Goal: Transaction & Acquisition: Purchase product/service

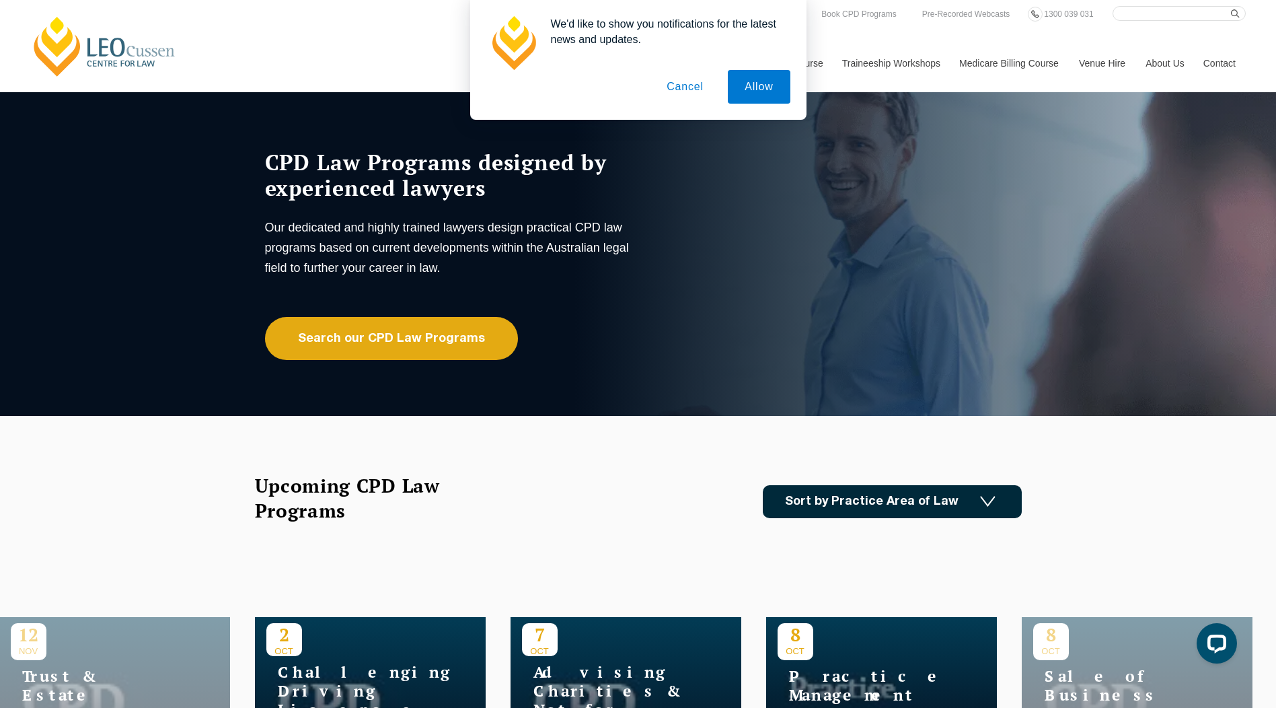
click at [674, 86] on button "Cancel" at bounding box center [685, 87] width 71 height 34
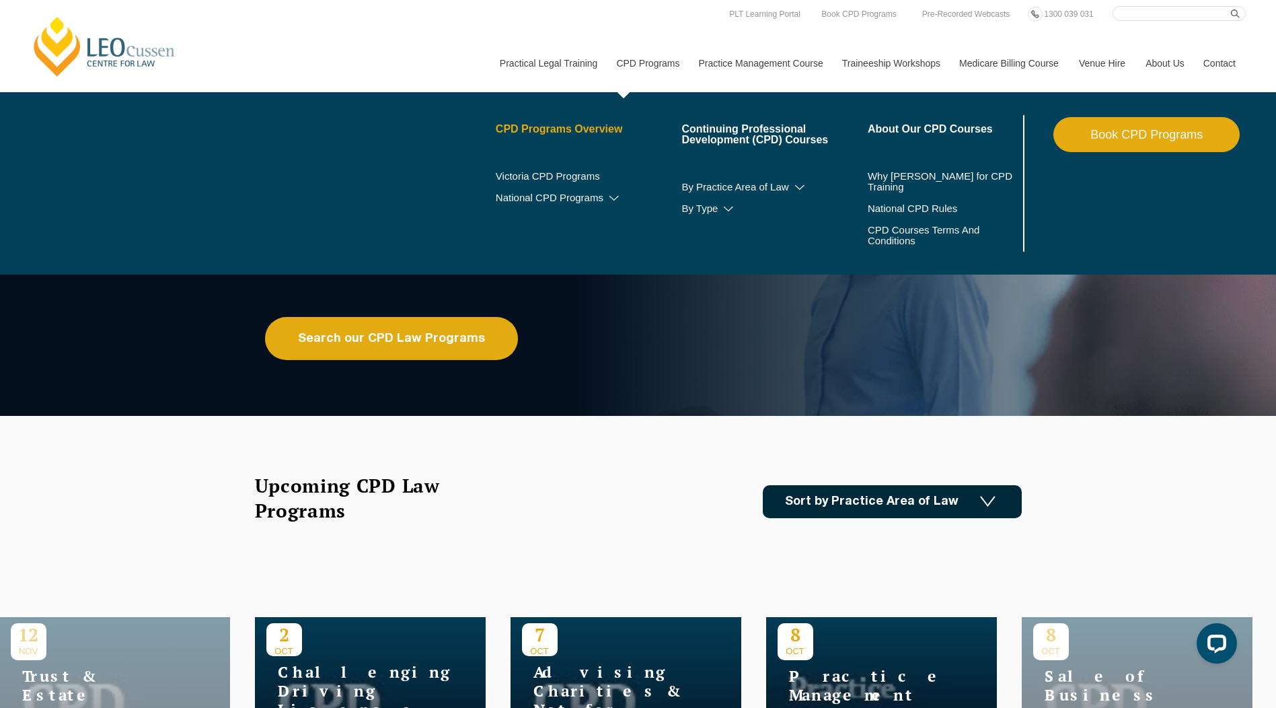
click at [586, 124] on link "CPD Programs Overview" at bounding box center [589, 129] width 186 height 11
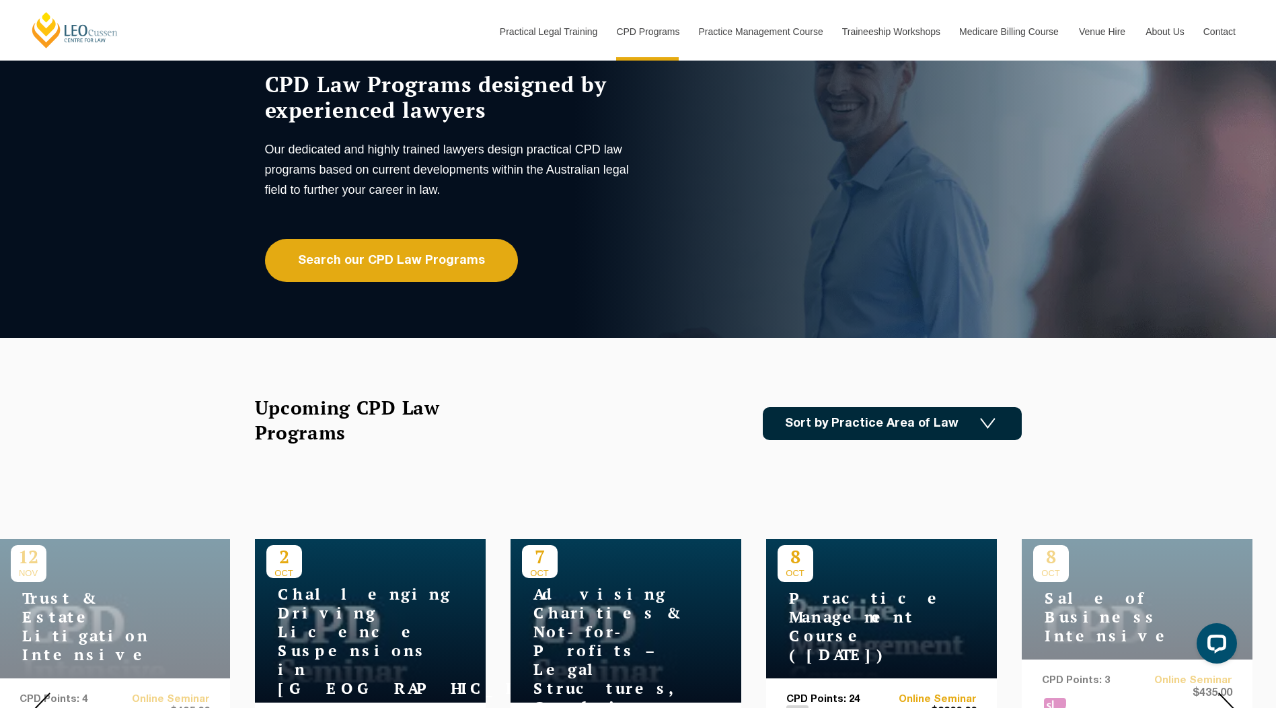
scroll to position [67, 0]
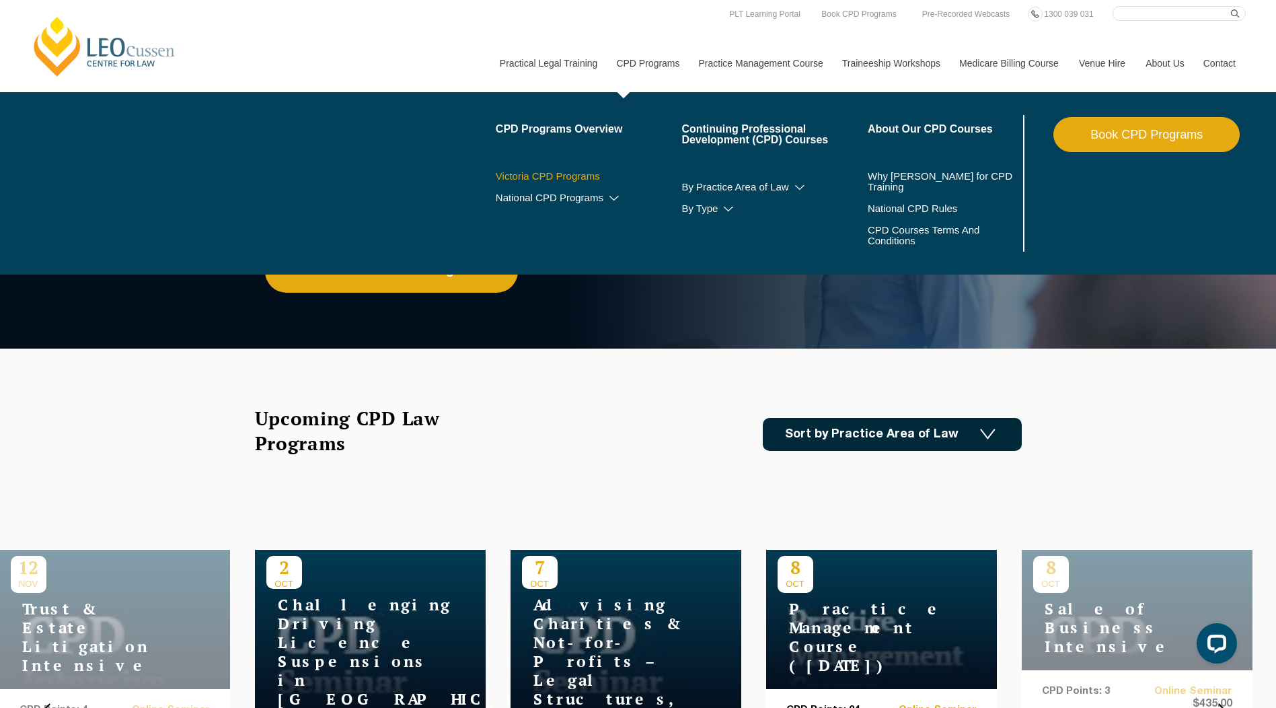
click at [582, 180] on link "Victoria CPD Programs" at bounding box center [589, 176] width 186 height 11
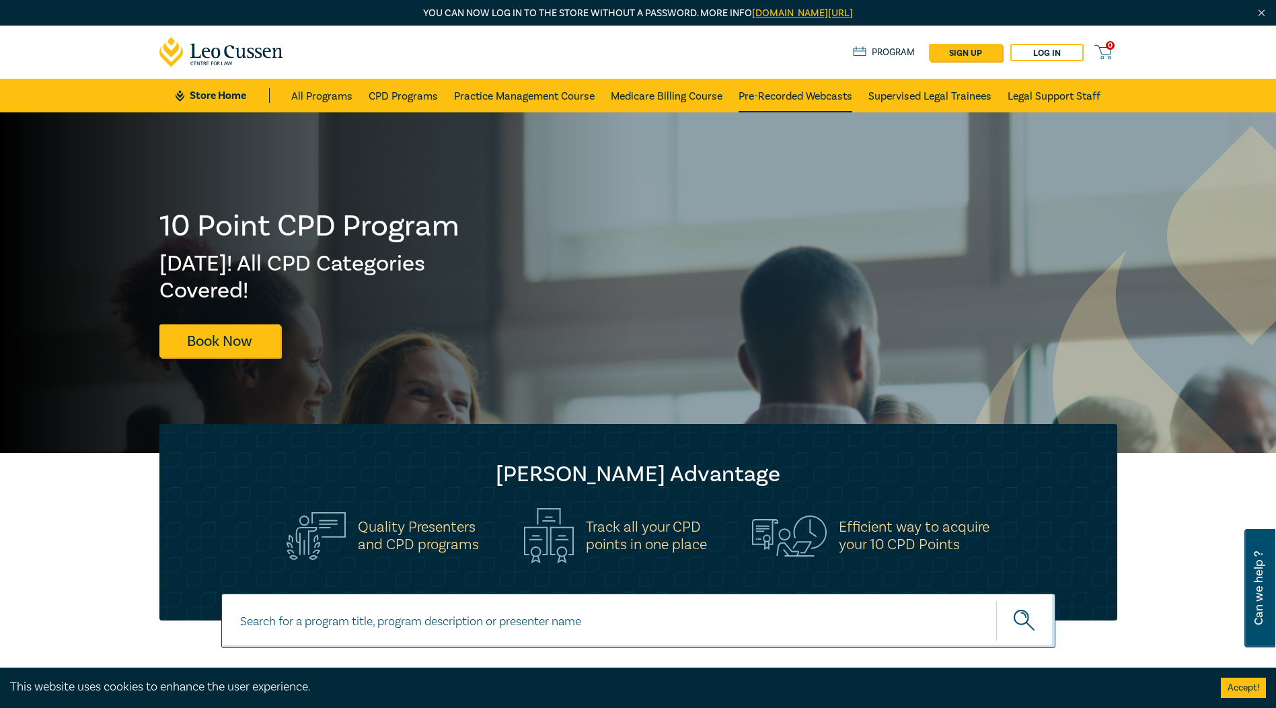
click at [786, 90] on link "Pre-Recorded Webcasts" at bounding box center [796, 96] width 114 height 34
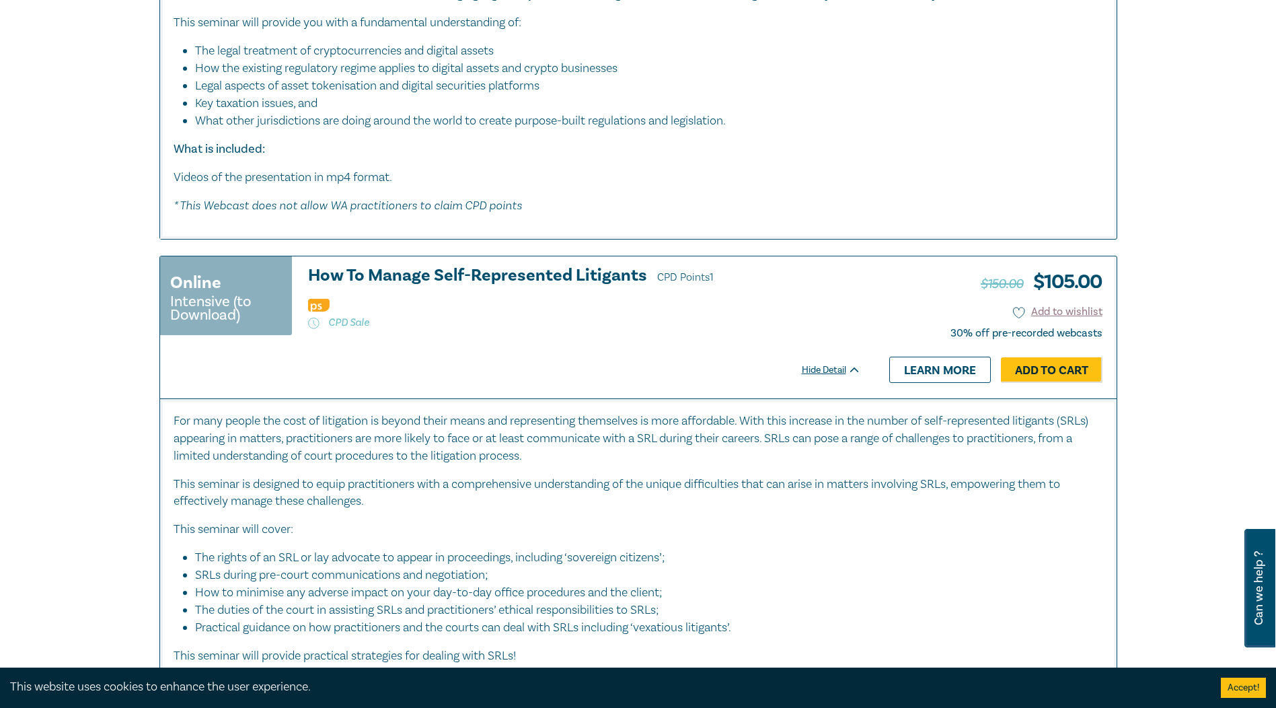
scroll to position [2355, 0]
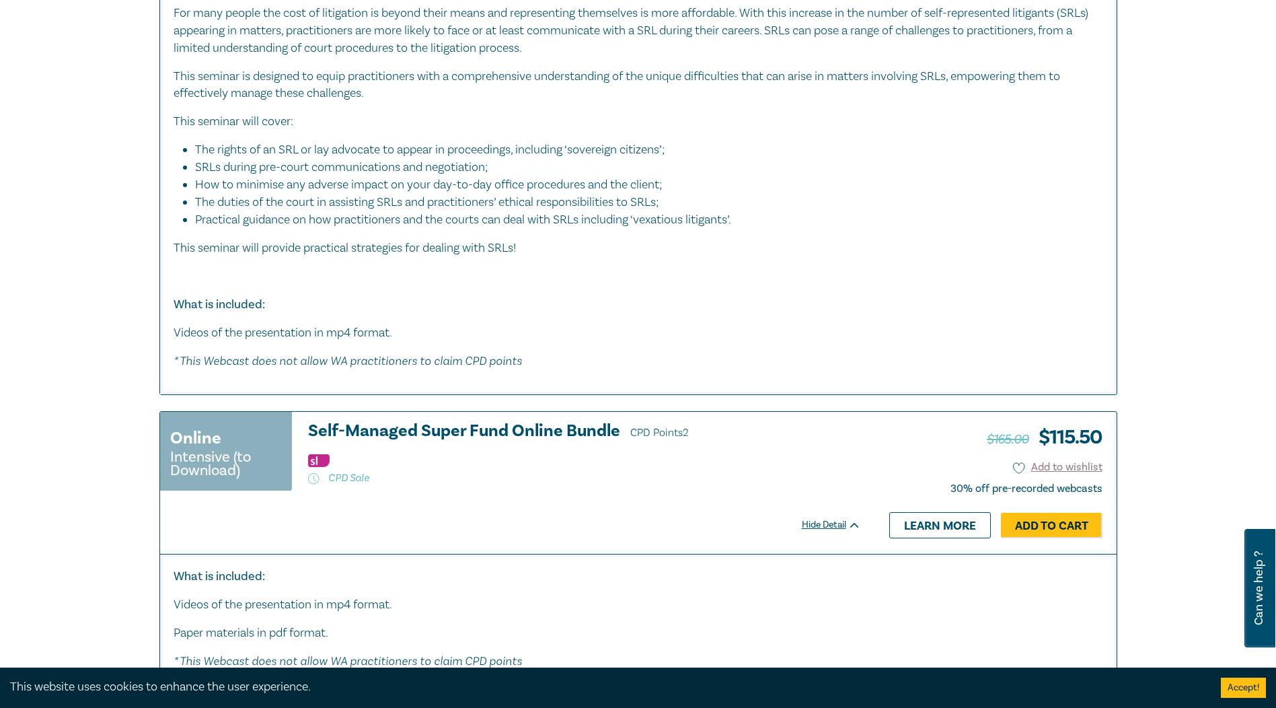
click at [536, 430] on h3 "Self-Managed Super Fund Online Bundle CPD Points 2" at bounding box center [584, 432] width 553 height 20
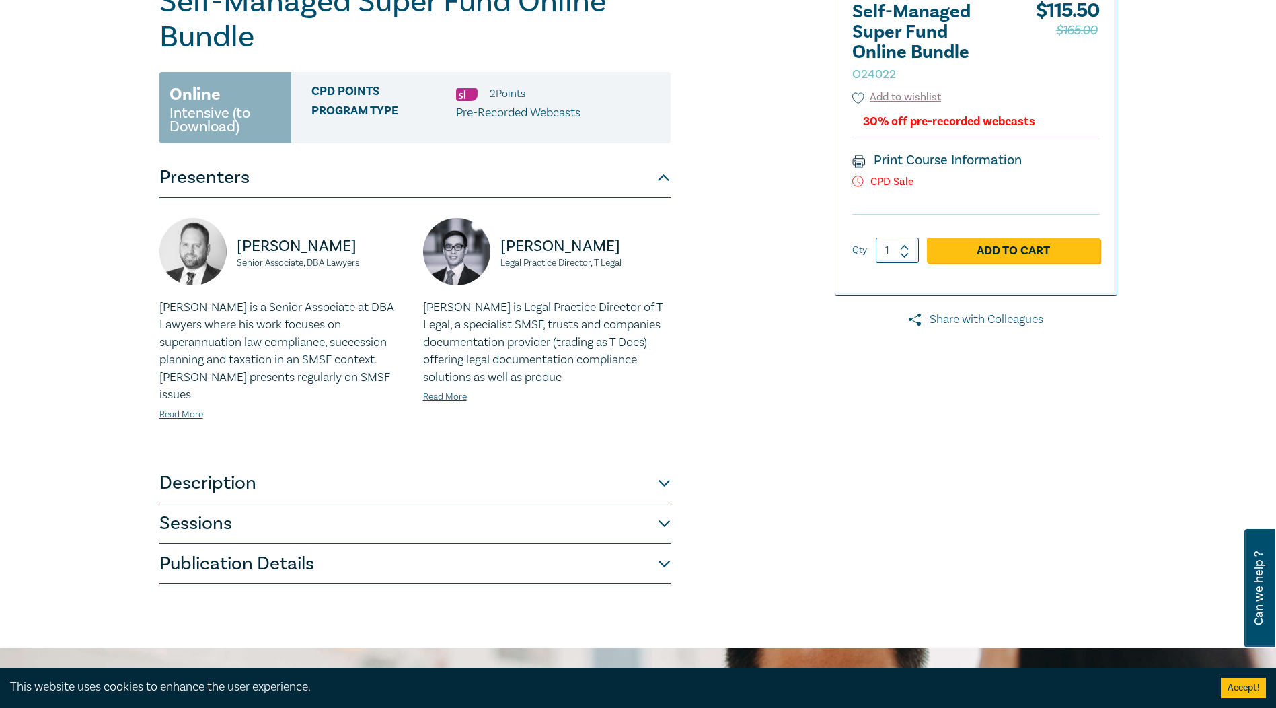
scroll to position [202, 0]
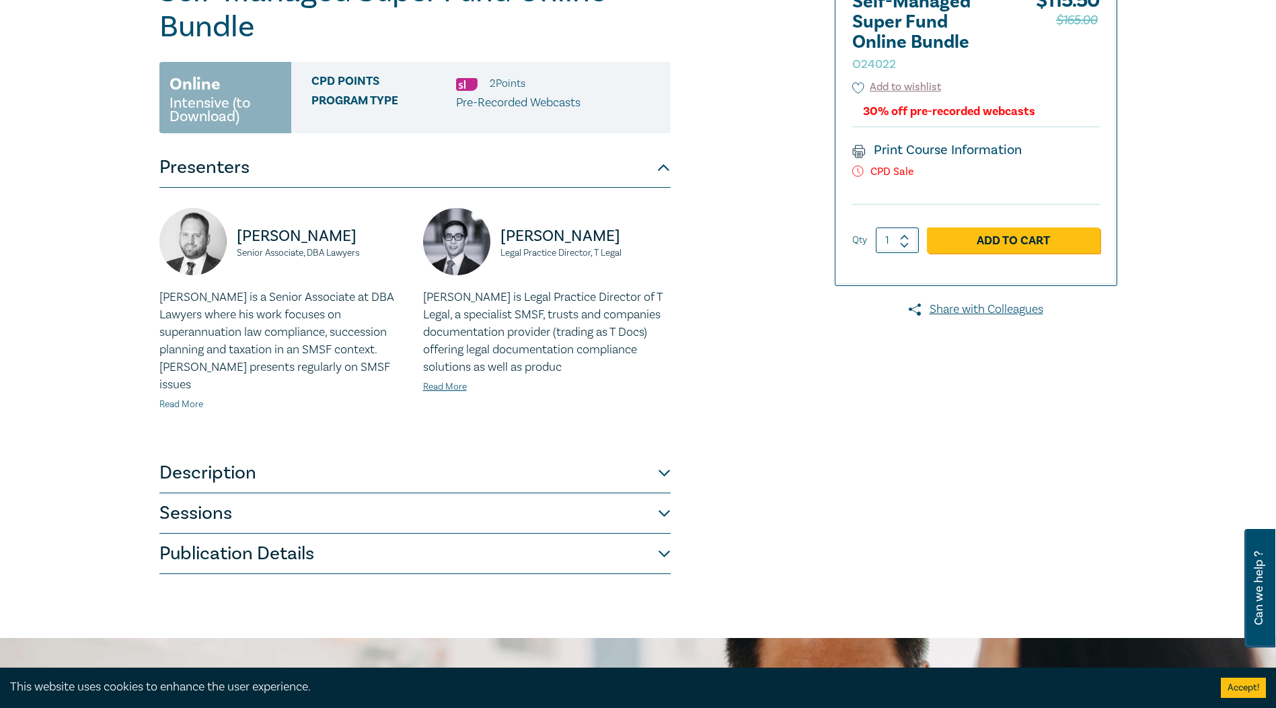
click at [187, 398] on link "Read More" at bounding box center [181, 404] width 44 height 12
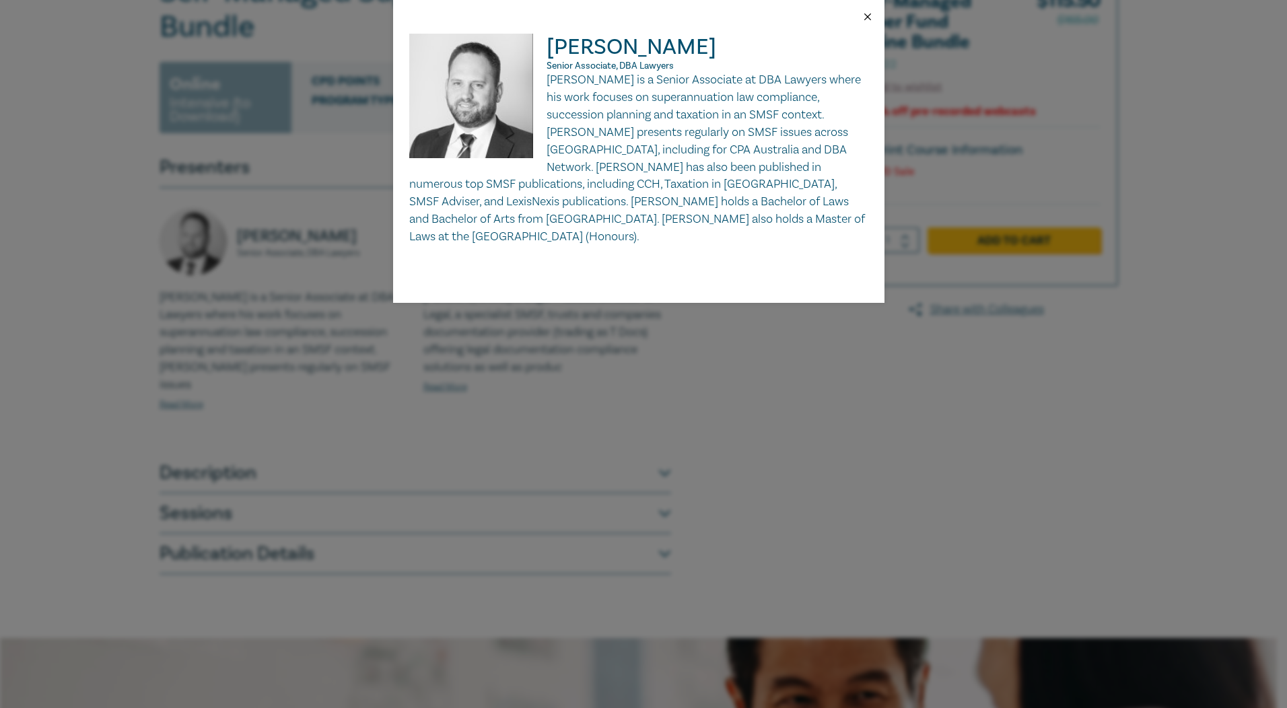
click at [870, 18] on button "Close" at bounding box center [867, 17] width 12 height 12
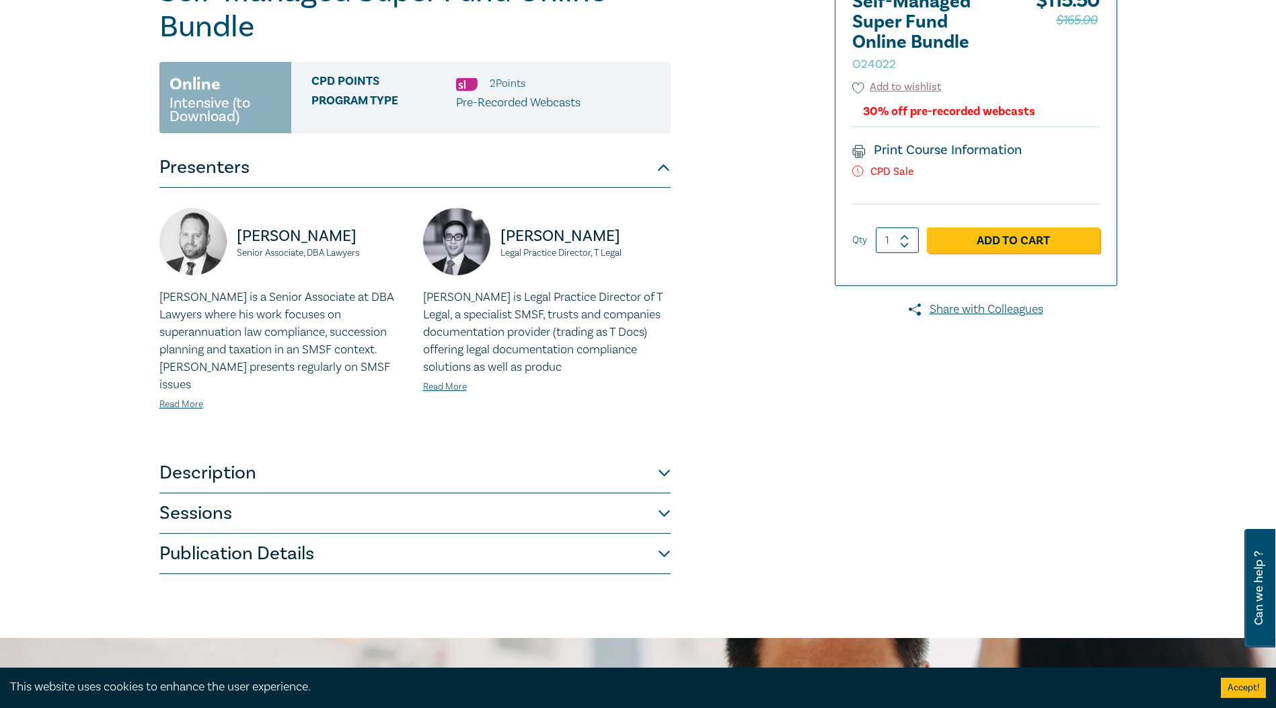
click at [598, 493] on button "Sessions" at bounding box center [414, 513] width 511 height 40
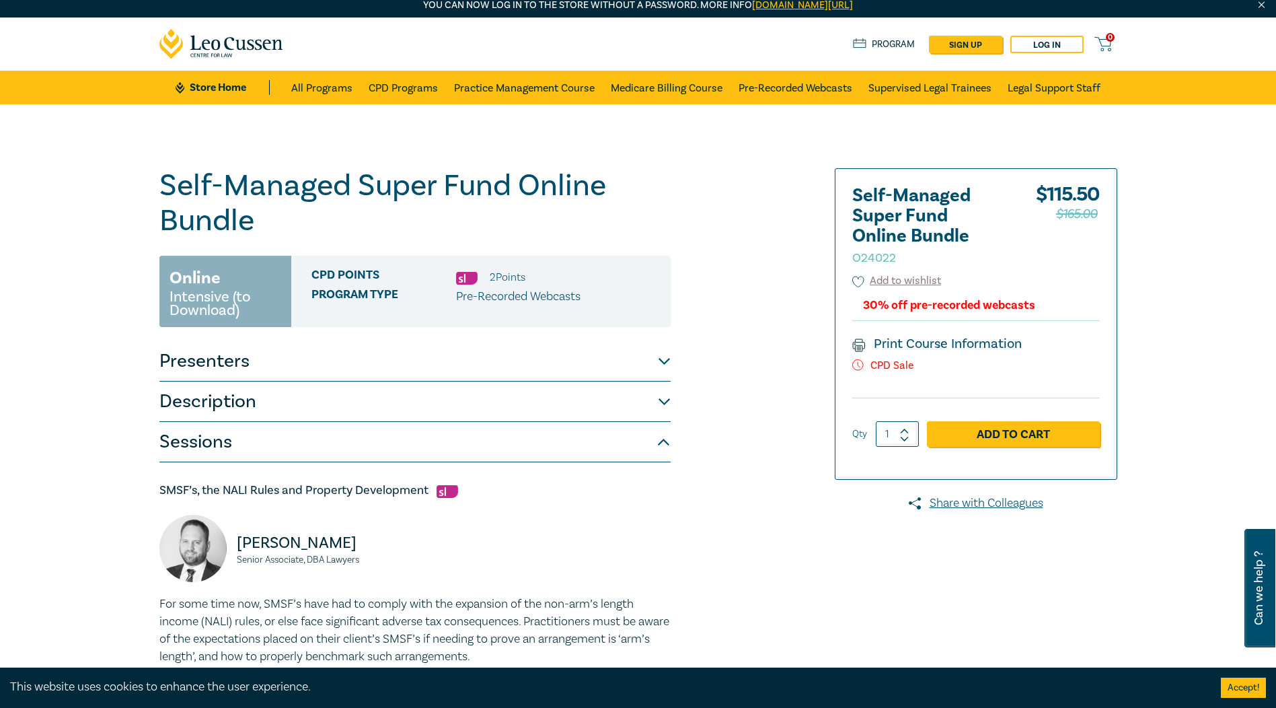
scroll to position [0, 0]
